Goal: Check status: Check status

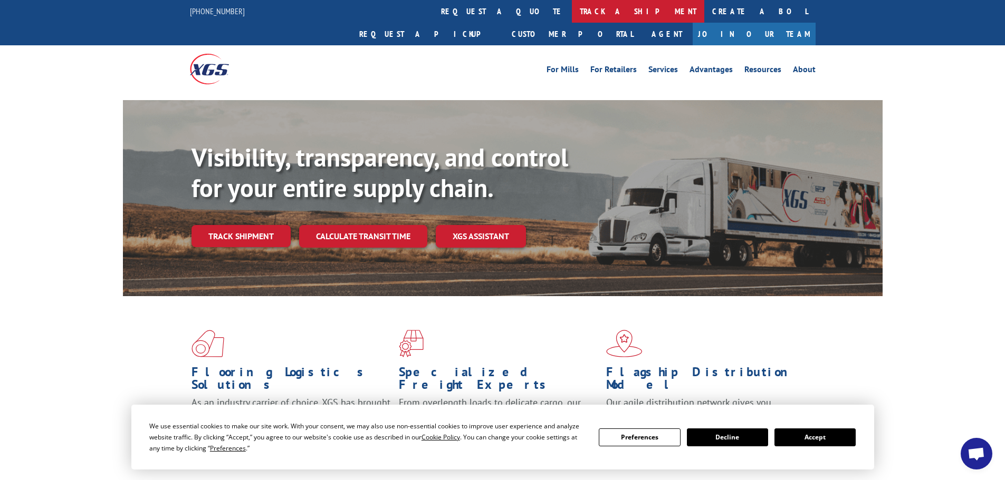
click at [572, 8] on link "track a shipment" at bounding box center [638, 11] width 132 height 23
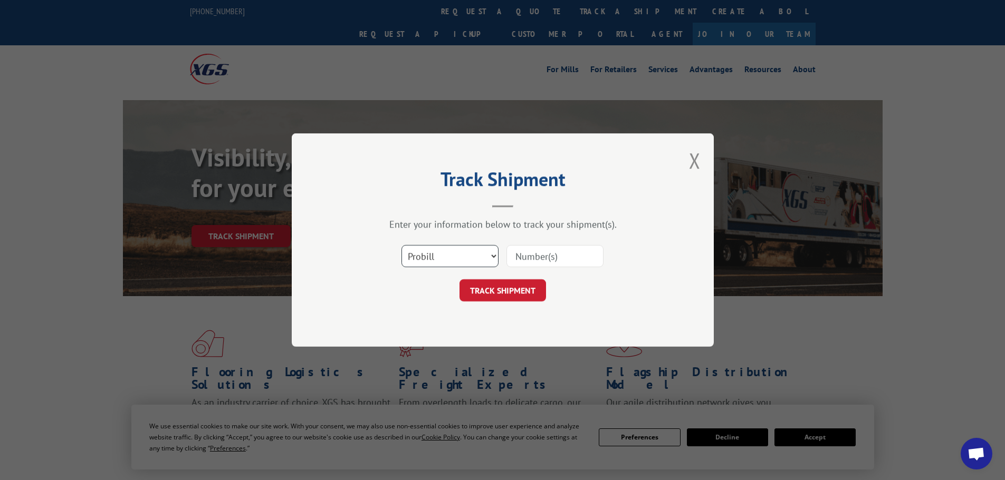
click at [466, 257] on select "Select category... Probill BOL PO" at bounding box center [449, 256] width 97 height 22
select select "bol"
click at [401, 245] on select "Select category... Probill BOL PO" at bounding box center [449, 256] width 97 height 22
click at [545, 257] on input at bounding box center [554, 256] width 97 height 22
paste input "1006152207"
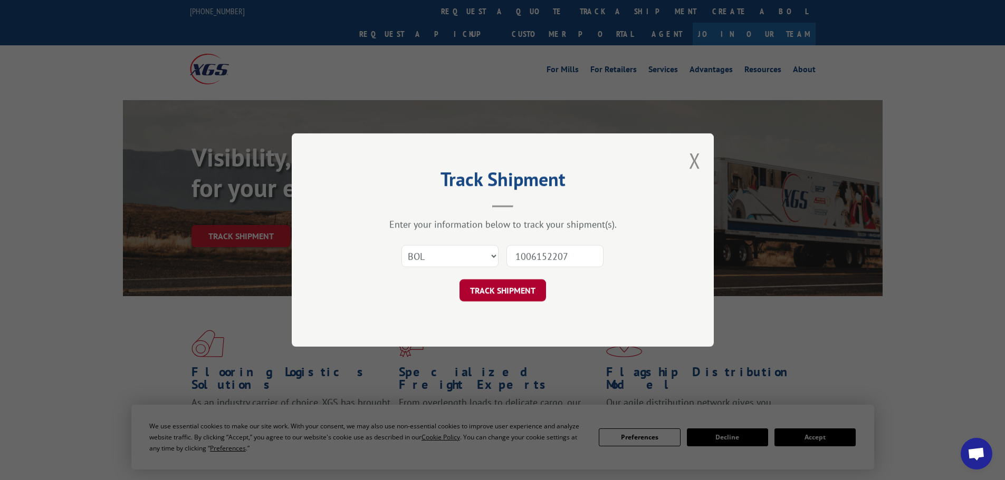
type input "1006152207"
click at [534, 297] on button "TRACK SHIPMENT" at bounding box center [502, 291] width 86 height 22
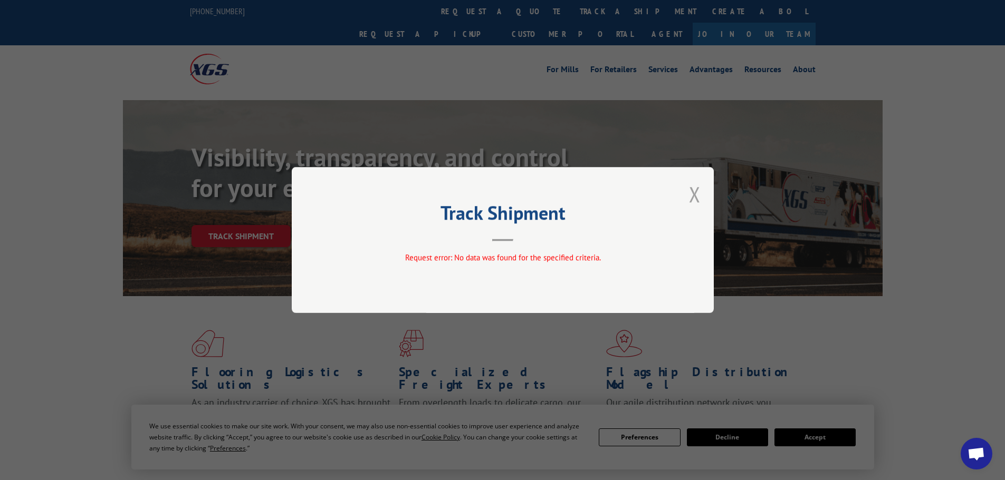
click at [698, 195] on button "Close modal" at bounding box center [695, 194] width 12 height 28
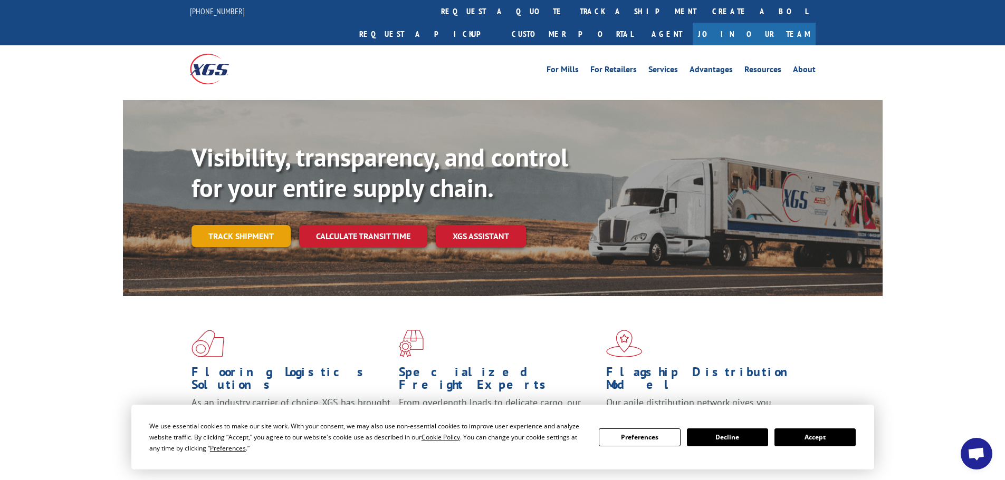
click at [236, 225] on link "Track shipment" at bounding box center [240, 236] width 99 height 22
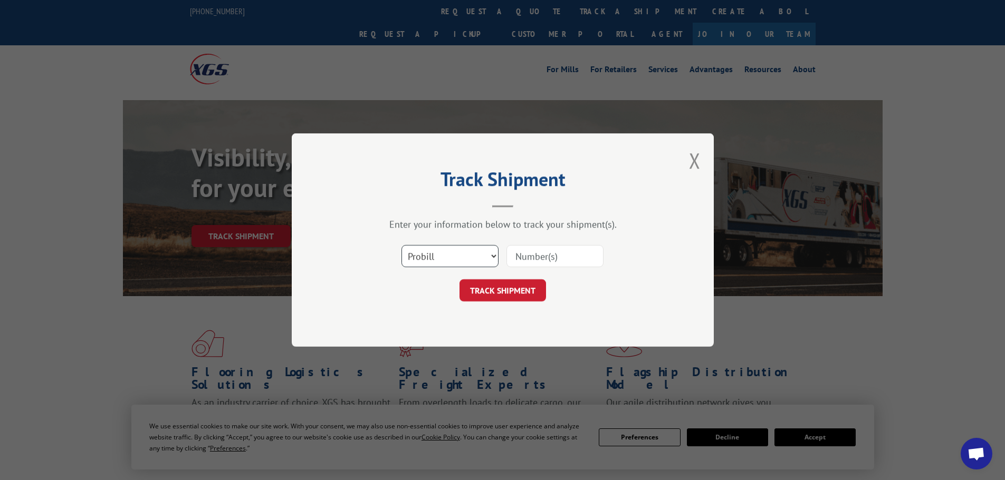
click at [448, 253] on select "Select category... Probill BOL PO" at bounding box center [449, 256] width 97 height 22
select select "bol"
click at [401, 245] on select "Select category... Probill BOL PO" at bounding box center [449, 256] width 97 height 22
click at [537, 253] on input at bounding box center [554, 256] width 97 height 22
paste input "5603885"
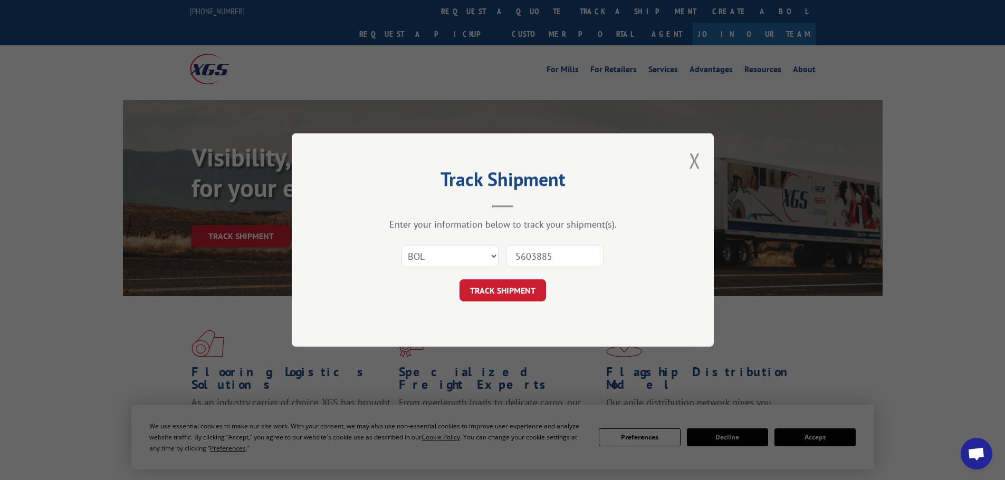
click at [519, 257] on input "5603885" at bounding box center [554, 256] width 97 height 22
type input "5603885"
click button "TRACK SHIPMENT" at bounding box center [502, 291] width 86 height 22
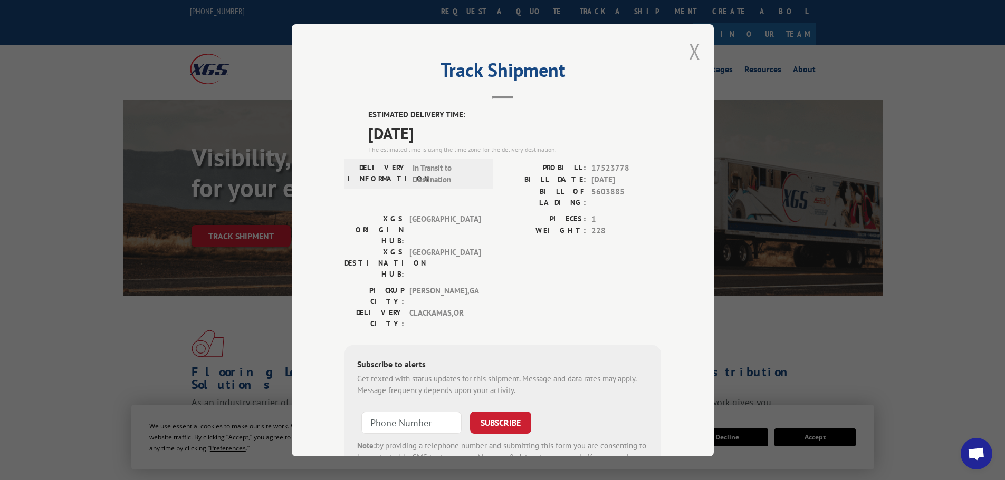
click at [692, 54] on button "Close modal" at bounding box center [695, 51] width 12 height 28
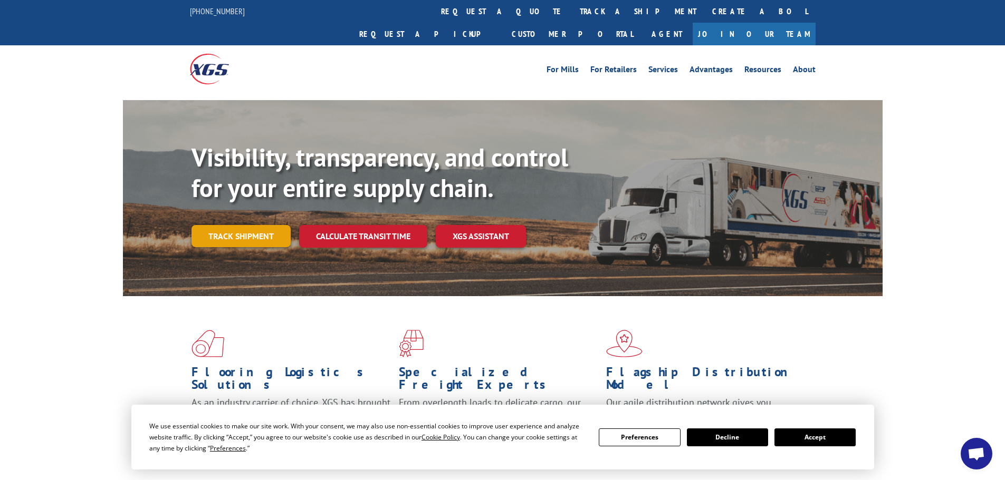
click at [272, 225] on link "Track shipment" at bounding box center [240, 236] width 99 height 22
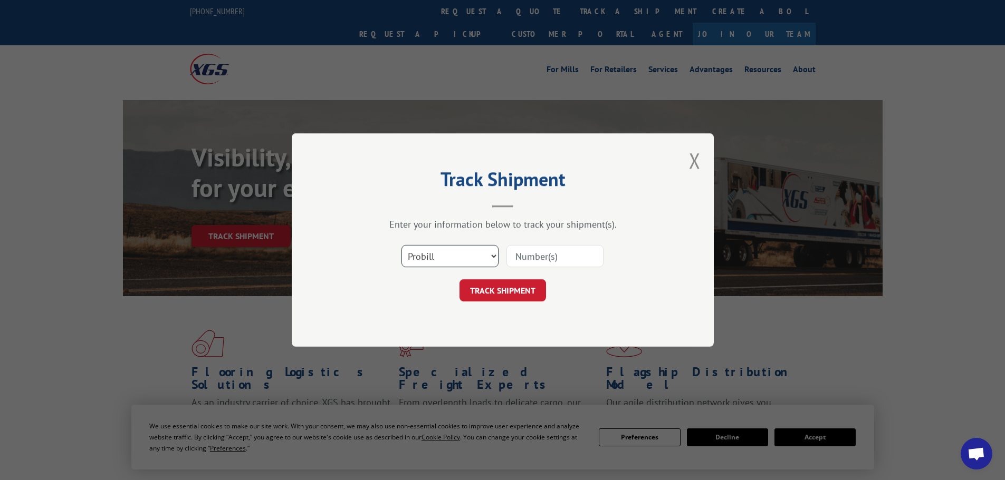
click at [446, 258] on select "Select category... Probill BOL PO" at bounding box center [449, 256] width 97 height 22
select select "bol"
click at [401, 245] on select "Select category... Probill BOL PO" at bounding box center [449, 256] width 97 height 22
click at [553, 263] on input at bounding box center [554, 256] width 97 height 22
paste input "5603885"
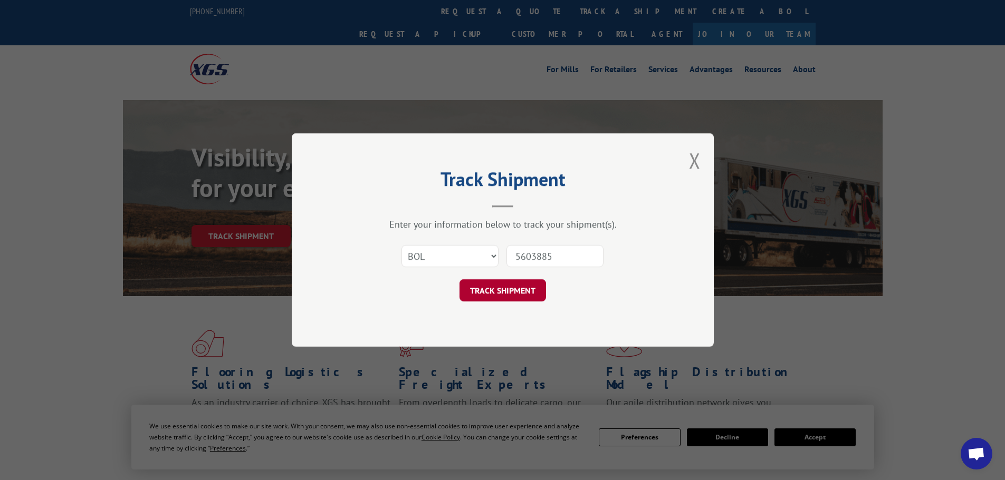
type input "5603885"
click at [523, 283] on button "TRACK SHIPMENT" at bounding box center [502, 291] width 86 height 22
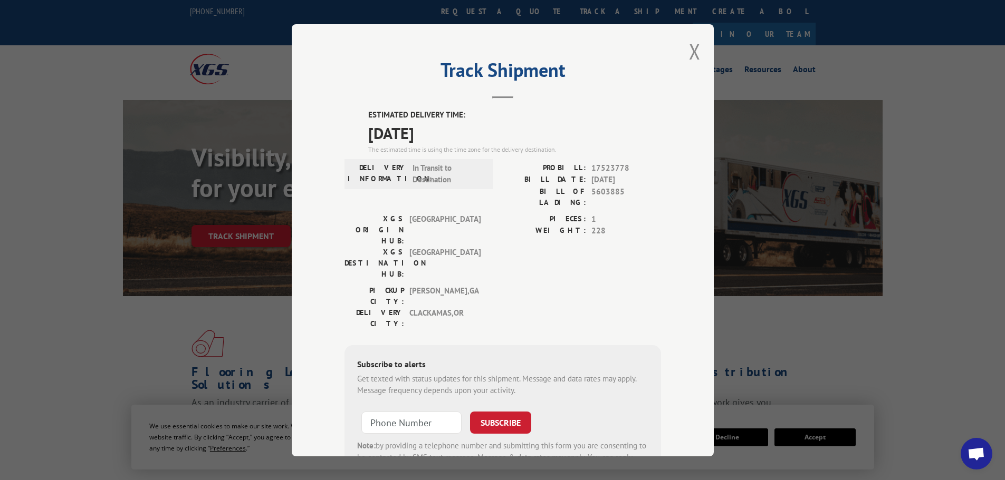
click at [785, 329] on div "Track Shipment ESTIMATED DELIVERY TIME: [DATE] The estimated time is using the …" at bounding box center [502, 240] width 1005 height 480
click at [689, 48] on button "Close modal" at bounding box center [695, 51] width 12 height 28
